Goal: Information Seeking & Learning: Learn about a topic

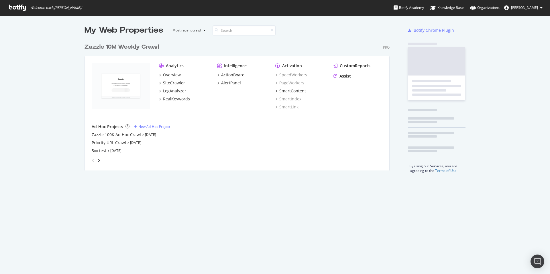
scroll to position [130, 305]
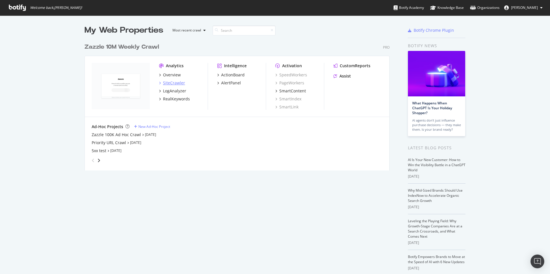
click at [171, 80] on div "SiteCrawler" at bounding box center [174, 83] width 22 height 6
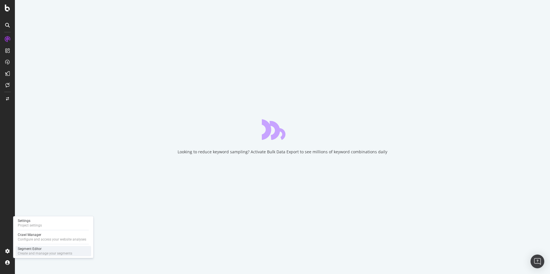
click at [21, 252] on div "Create and manage your segments" at bounding box center [45, 253] width 54 height 5
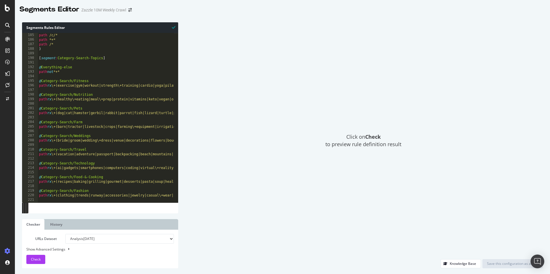
scroll to position [843, 0]
type textarea "path rx \+(bride|groom|wedding\+dress|venue|decorations|flowers|bouquet|rings|v…"
click at [81, 141] on div "path /c/* path *+* path /* ) [ segment : Category-Search-Topics ] @ Everything-…" at bounding box center [222, 120] width 368 height 175
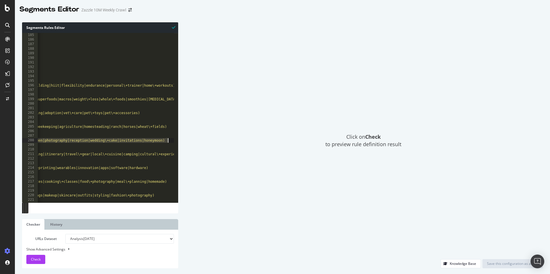
scroll to position [0, 207]
drag, startPoint x: 78, startPoint y: 142, endPoint x: 179, endPoint y: 142, distance: 101.1
click at [180, 142] on div "Segments Rules Editor path rx \+(bride|groom|wedding\+dress|venue|decorations|f…" at bounding box center [282, 146] width 535 height 258
click at [148, 141] on div "path /c/* path *+* path /* ) [ segment : Category-Search-Topics ] @ Everything-…" at bounding box center [14, 120] width 368 height 175
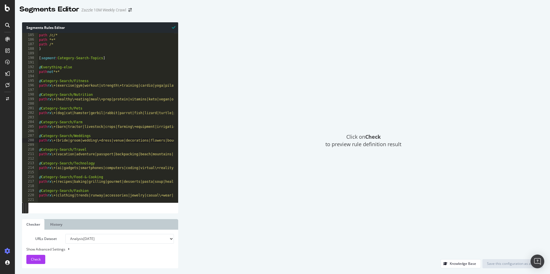
click at [264, 156] on div "Click on Check to preview rule definition result" at bounding box center [363, 140] width 359 height 237
click at [154, 130] on div "path /c/* path *+* path /* ) [ segment : Category-Search-Topics ] @ Everything-…" at bounding box center [222, 120] width 368 height 175
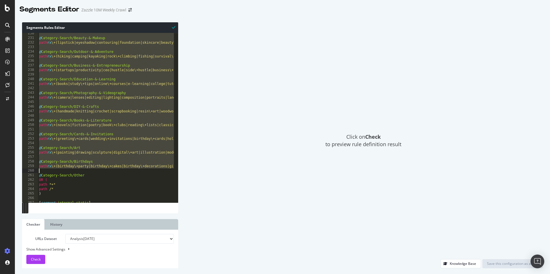
scroll to position [1051, 0]
drag, startPoint x: 94, startPoint y: 81, endPoint x: 103, endPoint y: 178, distance: 97.0
click at [103, 178] on div "@ Category-Search/Beauty-&-Makeup path rx \+(lipstick|eyeshadow|contouring|foun…" at bounding box center [222, 118] width 368 height 175
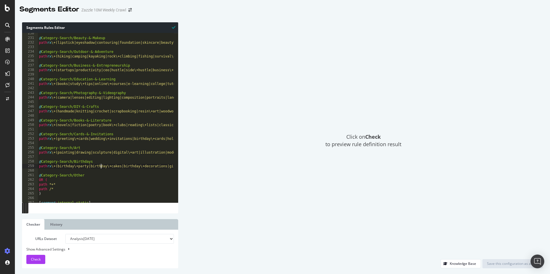
click at [101, 165] on div "@ Category-Search/Beauty-&-Makeup path rx \+(lipstick|eyeshadow|contouring|foun…" at bounding box center [222, 118] width 368 height 175
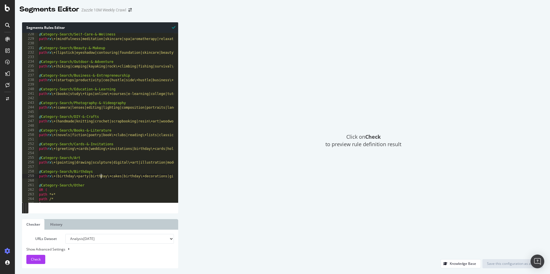
scroll to position [1041, 0]
click at [130, 184] on div "@ Category-Search/Self-Care-&-Wellness path rx \+(mindfulness|meditation|skinca…" at bounding box center [222, 119] width 368 height 175
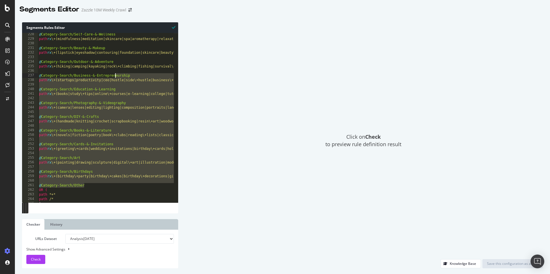
drag, startPoint x: 136, startPoint y: 184, endPoint x: 114, endPoint y: 74, distance: 112.5
click at [114, 74] on div "@ Category-Search/Self-Care-&-Wellness path rx \+(mindfulness|meditation|skinca…" at bounding box center [222, 119] width 368 height 175
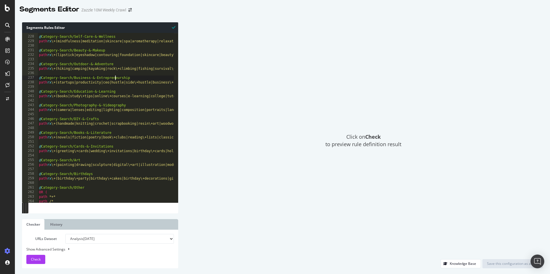
scroll to position [1039, 0]
drag, startPoint x: 60, startPoint y: 37, endPoint x: 71, endPoint y: 67, distance: 31.8
click at [71, 67] on div "@ Category-Search/Self-Care-&-Wellness path rx \+(mindfulness|meditation|skinca…" at bounding box center [222, 117] width 368 height 175
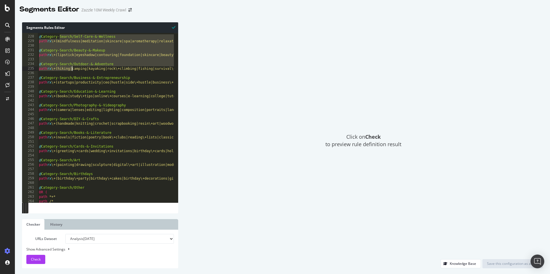
click at [71, 67] on div "@ Category-Search/Self-Care-&-Wellness path rx \+(mindfulness|meditation|skinca…" at bounding box center [222, 117] width 368 height 175
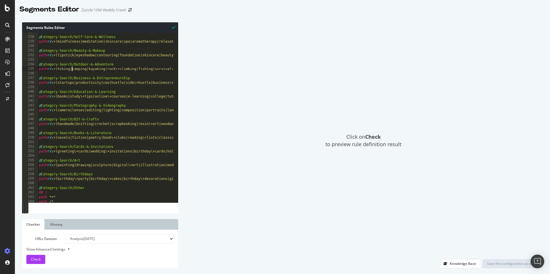
scroll to position [1039, 0]
drag, startPoint x: 115, startPoint y: 148, endPoint x: 76, endPoint y: 147, distance: 39.3
click at [76, 147] on div "@ Category-Search/Self-Care-&-Wellness path rx \+(mindfulness|meditation|skinca…" at bounding box center [222, 117] width 368 height 175
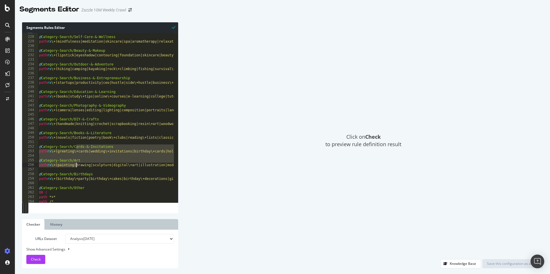
drag, startPoint x: 76, startPoint y: 148, endPoint x: 76, endPoint y: 168, distance: 20.6
click at [76, 168] on div "@ Category-Search/Self-Care-&-Wellness path rx \+(mindfulness|meditation|skinca…" at bounding box center [222, 117] width 368 height 175
type textarea "path rx \+(painting|drawing|sculpture|digital\+art|illustration|modern\+art|abs…"
click at [76, 169] on div "@ Category-Search/Self-Care-&-Wellness path rx \+(mindfulness|meditation|skinca…" at bounding box center [222, 117] width 368 height 175
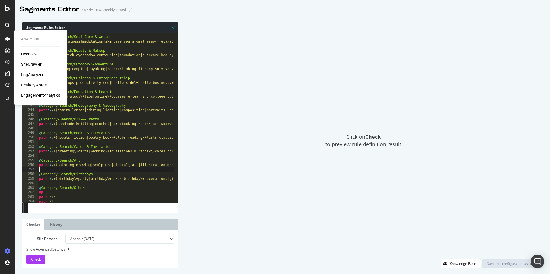
click at [32, 65] on div "SiteCrawler" at bounding box center [31, 65] width 20 height 6
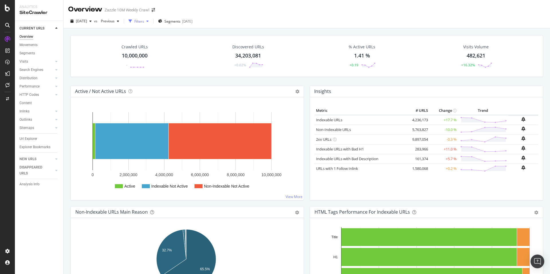
click at [144, 19] on div "Filters" at bounding box center [139, 21] width 10 height 5
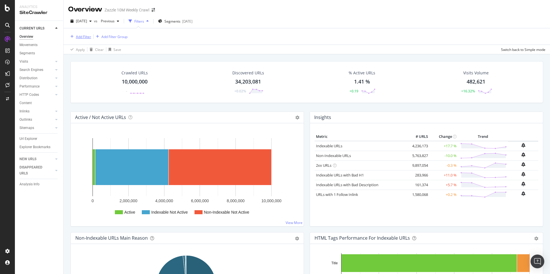
click at [87, 36] on div "Add Filter" at bounding box center [83, 36] width 15 height 5
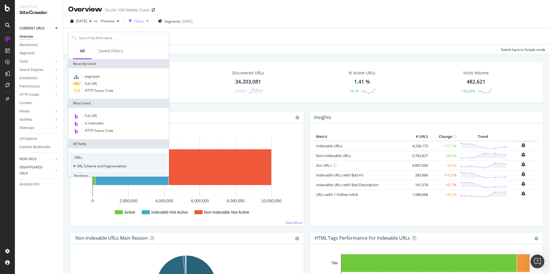
click at [86, 165] on span "URL Scheme and Segmentation" at bounding box center [101, 166] width 50 height 5
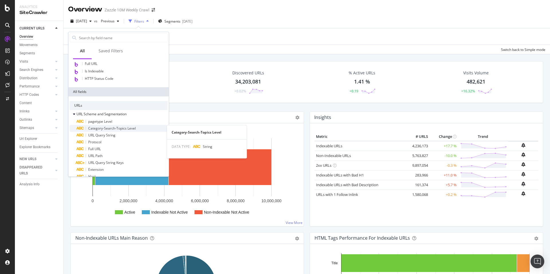
scroll to position [53, 0]
click at [144, 127] on div "Category-Search-Topics Level" at bounding box center [121, 127] width 91 height 7
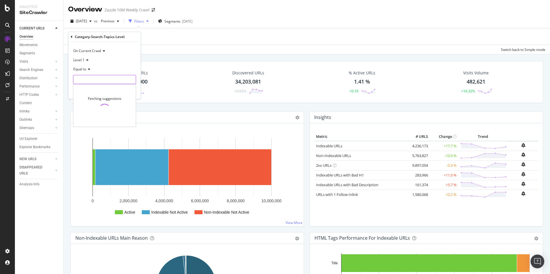
click at [91, 80] on input "text" at bounding box center [104, 79] width 62 height 9
click at [80, 60] on span "Level 1" at bounding box center [78, 60] width 11 height 5
click at [87, 78] on span "Level 2" at bounding box center [81, 79] width 11 height 5
click at [102, 80] on input "text" at bounding box center [104, 79] width 62 height 9
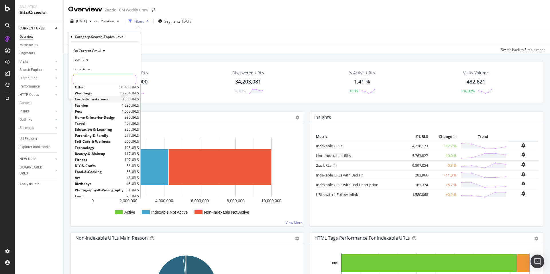
scroll to position [1, 0]
click at [95, 91] on span "Weddings" at bounding box center [97, 92] width 44 height 5
type input "Weddings"
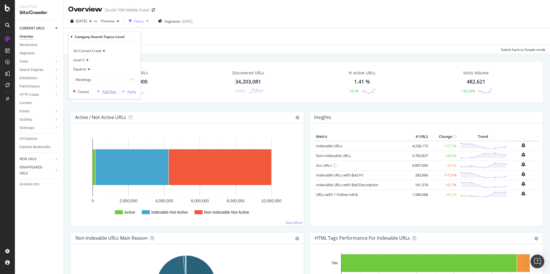
click at [111, 93] on div "Add filter" at bounding box center [109, 91] width 15 height 5
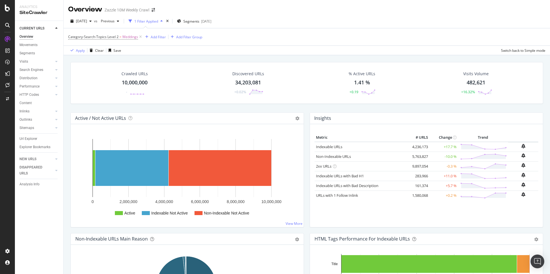
click at [111, 93] on div "Crawled URLs 10,000,000 -" at bounding box center [134, 83] width 111 height 30
click at [81, 49] on div "Apply" at bounding box center [80, 50] width 9 height 5
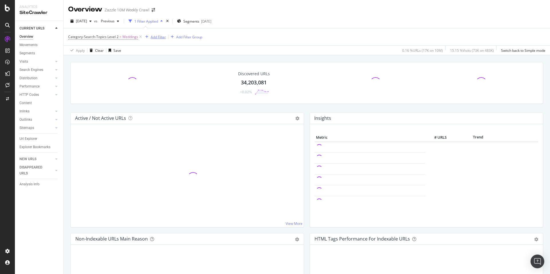
click at [160, 37] on div "Add Filter" at bounding box center [158, 37] width 15 height 5
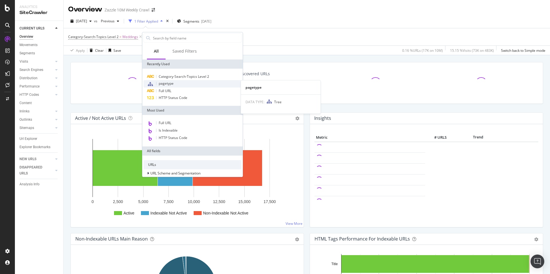
click at [176, 83] on div "pagetype" at bounding box center [193, 83] width 98 height 7
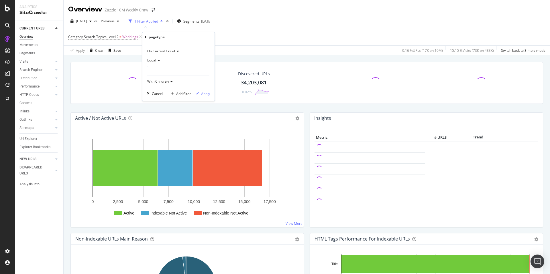
click at [160, 68] on div at bounding box center [178, 70] width 62 height 9
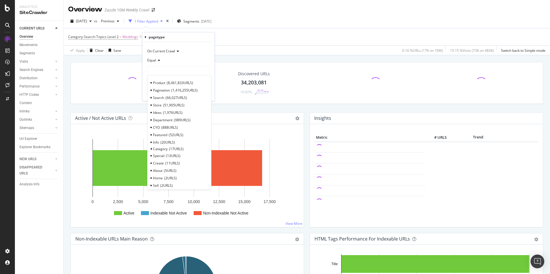
click at [253, 19] on div "[DATE] vs Previous 1 Filter Applied Segments [DATE]" at bounding box center [307, 22] width 486 height 11
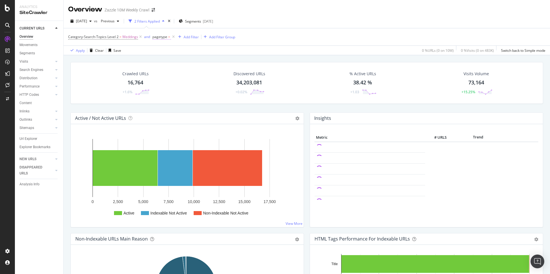
click at [160, 39] on span "pagetype" at bounding box center [159, 36] width 15 height 5
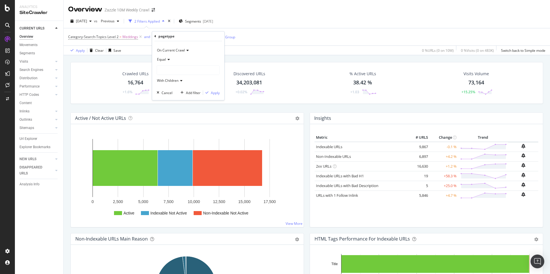
click at [156, 36] on icon at bounding box center [155, 36] width 2 height 3
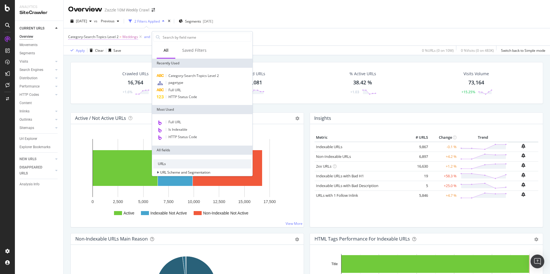
click at [127, 38] on span "Weddings" at bounding box center [130, 37] width 16 height 8
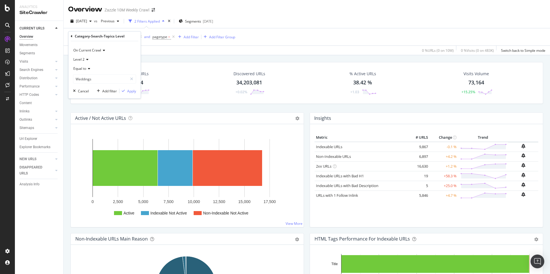
click at [86, 59] on icon at bounding box center [87, 59] width 4 height 3
click at [84, 88] on span "Level 3" at bounding box center [81, 86] width 11 height 5
click at [94, 78] on input "Weddings" at bounding box center [100, 78] width 54 height 9
click at [129, 79] on div at bounding box center [131, 78] width 8 height 9
click at [106, 80] on input "text" at bounding box center [104, 78] width 62 height 9
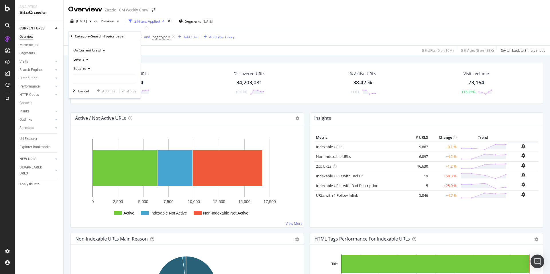
click at [134, 54] on div "On Current Crawl" at bounding box center [104, 50] width 63 height 9
click at [129, 40] on div "Category-Search-Topics Level" at bounding box center [105, 37] width 68 height 10
click at [87, 80] on input "text" at bounding box center [104, 78] width 62 height 9
click at [89, 59] on div "Level 3" at bounding box center [104, 59] width 63 height 9
click at [89, 79] on div "Level 2" at bounding box center [104, 78] width 61 height 7
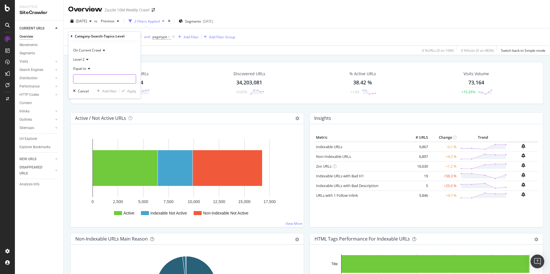
click at [104, 78] on input "text" at bounding box center [104, 78] width 62 height 9
click at [90, 59] on div "Level 2" at bounding box center [104, 59] width 63 height 9
click at [86, 86] on span "Level 3" at bounding box center [81, 86] width 11 height 5
click at [89, 82] on input "text" at bounding box center [104, 78] width 62 height 9
click at [276, 40] on div "Category-Search-Topics Level 2 = Weddings and pagetype = Add Filter Add Filter …" at bounding box center [306, 36] width 477 height 17
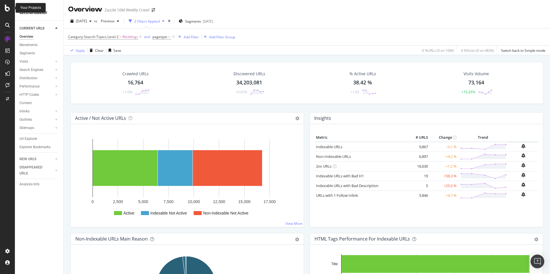
click at [7, 10] on icon at bounding box center [7, 8] width 5 height 7
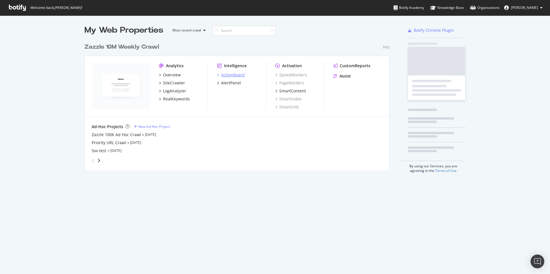
scroll to position [270, 541]
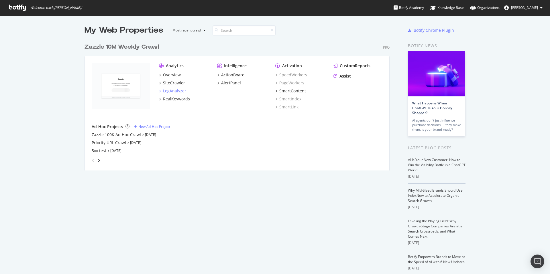
click at [168, 89] on div "LogAnalyzer" at bounding box center [174, 91] width 23 height 6
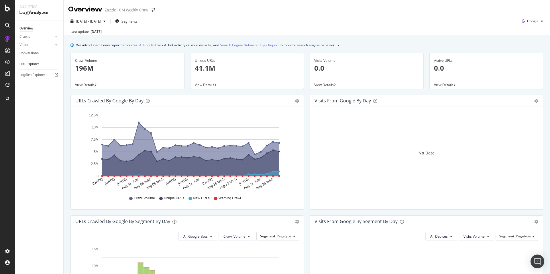
click at [36, 66] on div "URL Explorer" at bounding box center [28, 64] width 19 height 6
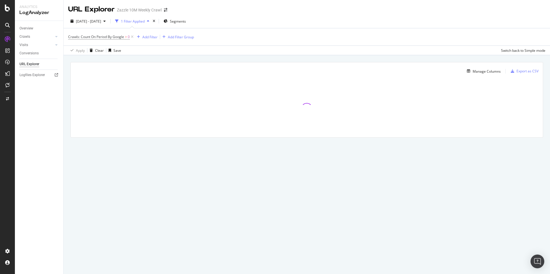
click at [140, 19] on div "1 Filter Applied" at bounding box center [133, 21] width 24 height 5
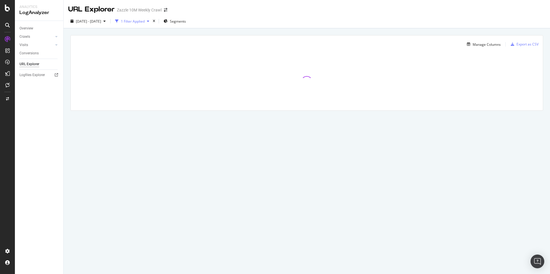
click at [140, 19] on div "1 Filter Applied" at bounding box center [133, 21] width 24 height 5
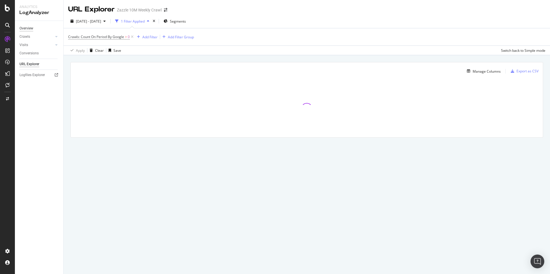
click at [26, 29] on div "Overview" at bounding box center [26, 28] width 14 height 6
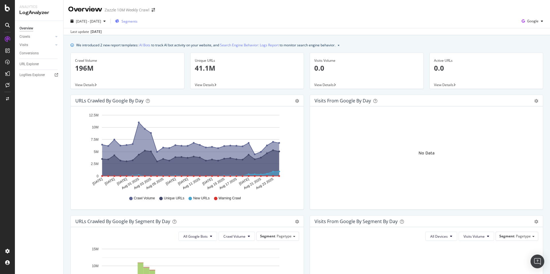
click at [137, 23] on span "Segments" at bounding box center [129, 21] width 16 height 5
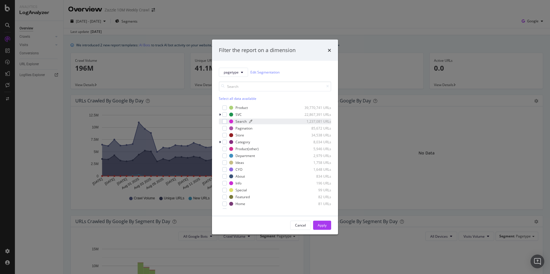
click at [288, 122] on div "modal" at bounding box center [275, 121] width 52 height 3
click at [327, 226] on button "Apply" at bounding box center [322, 225] width 18 height 9
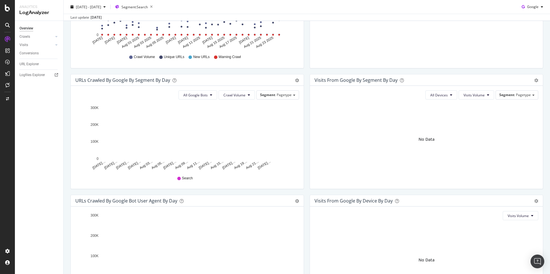
scroll to position [131, 0]
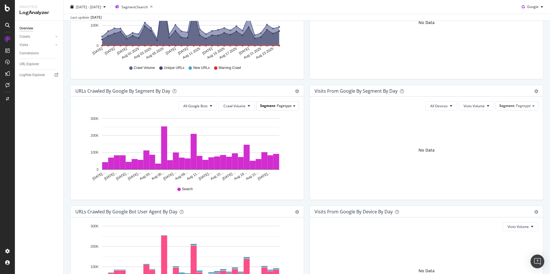
click at [277, 108] on div "Segment Pagetype" at bounding box center [278, 106] width 42 height 8
click at [277, 139] on div "Advanced selector >" at bounding box center [273, 138] width 48 height 8
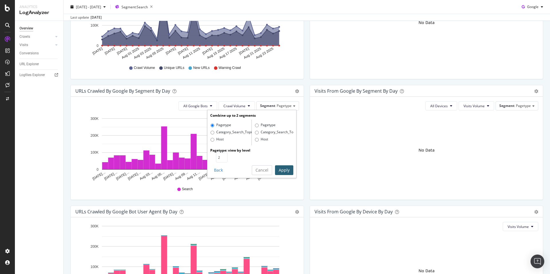
click at [224, 132] on label "Category_Search_Topics" at bounding box center [231, 133] width 41 height 6
click at [214, 132] on input "Category_Search_Topics" at bounding box center [213, 133] width 4 height 4
radio input "true"
radio input "false"
click at [282, 169] on button "Apply" at bounding box center [284, 171] width 18 height 10
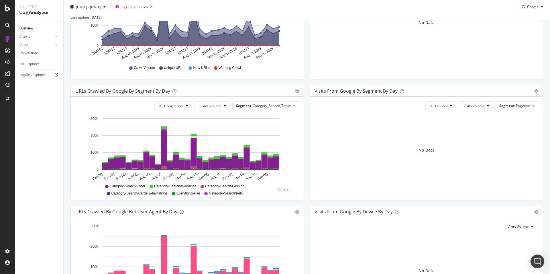
click at [41, 174] on div "Overview Crawls Daily Distribution Segments Distribution HTTP Codes Resources V…" at bounding box center [39, 148] width 48 height 254
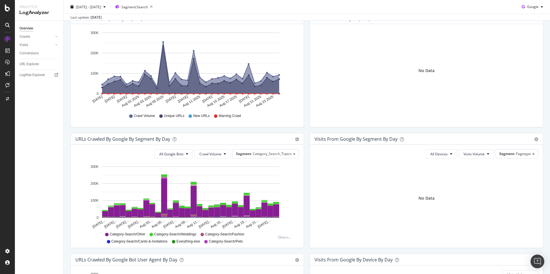
scroll to position [0, 0]
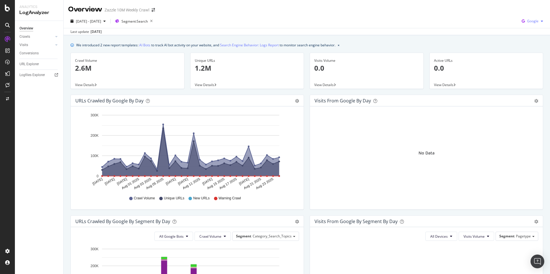
click at [528, 21] on span "Google" at bounding box center [532, 21] width 11 height 5
